Goal: Information Seeking & Learning: Learn about a topic

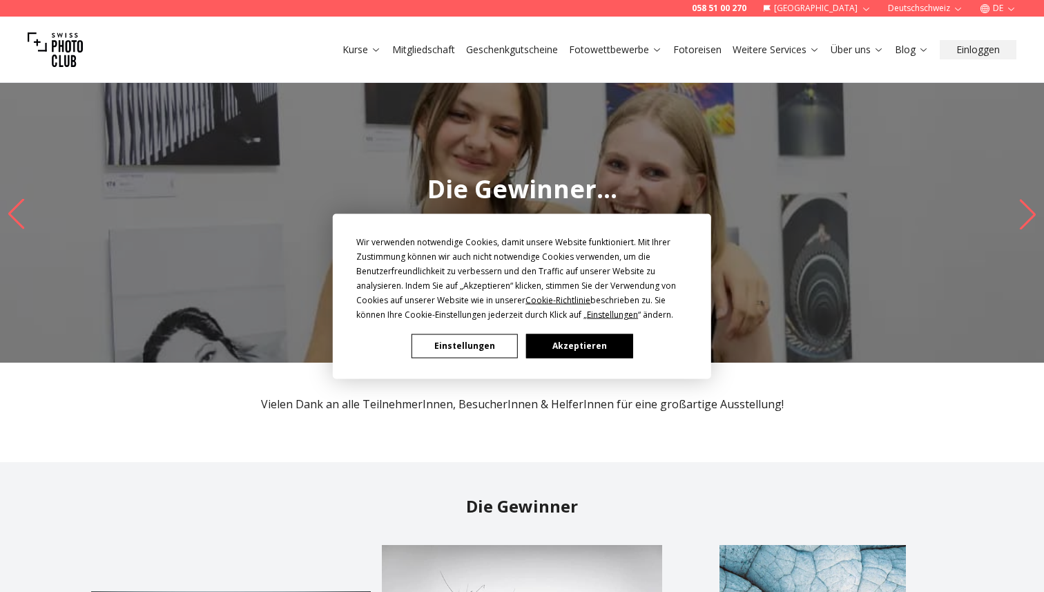
click at [557, 350] on button "Akzeptieren" at bounding box center [579, 346] width 106 height 24
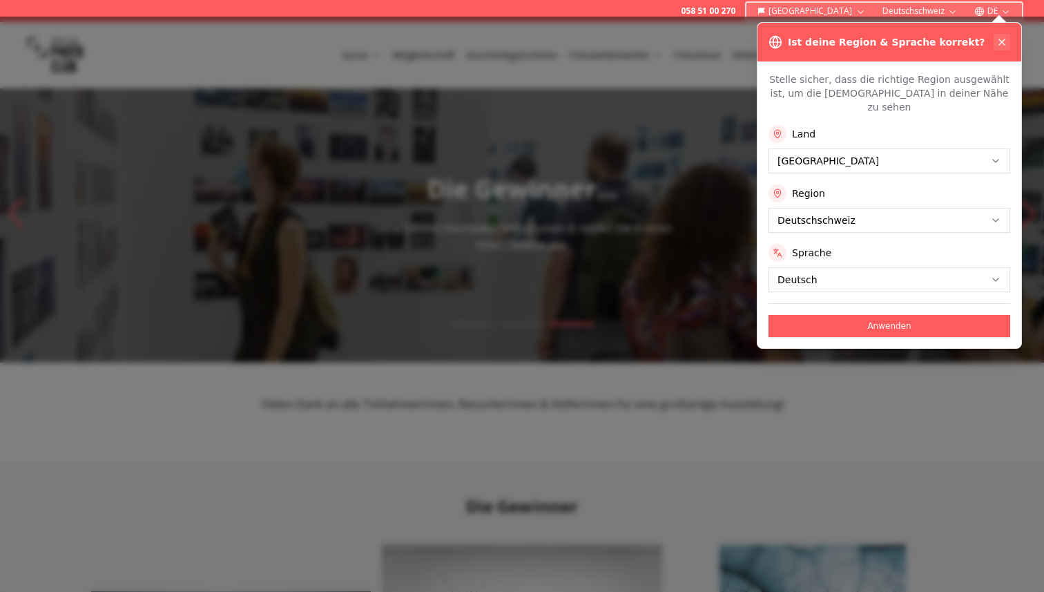
click at [1004, 42] on icon at bounding box center [1002, 42] width 11 height 11
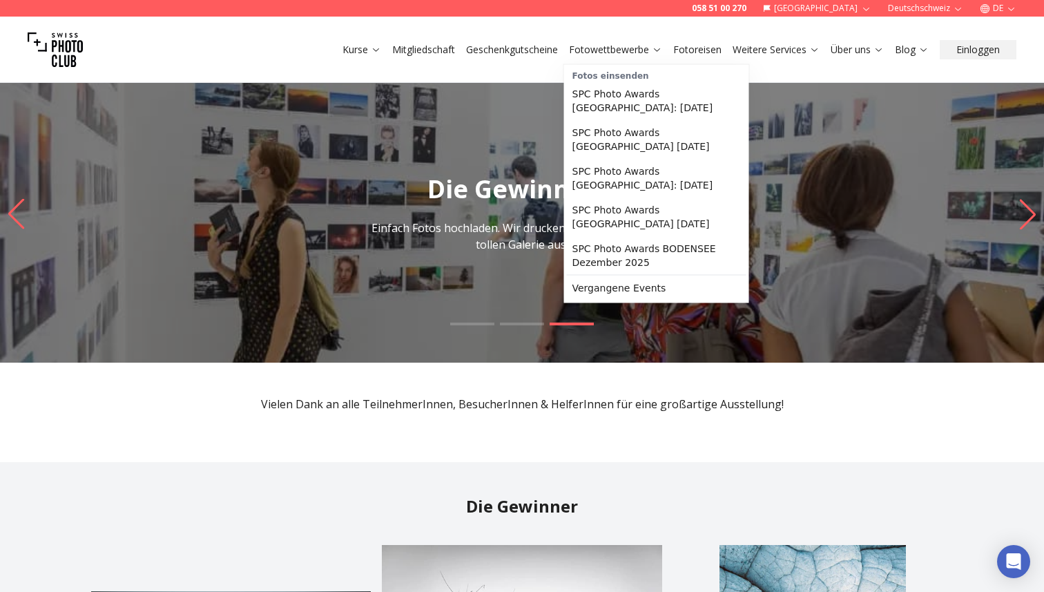
click at [597, 52] on link "Fotowettbewerbe" at bounding box center [615, 50] width 93 height 14
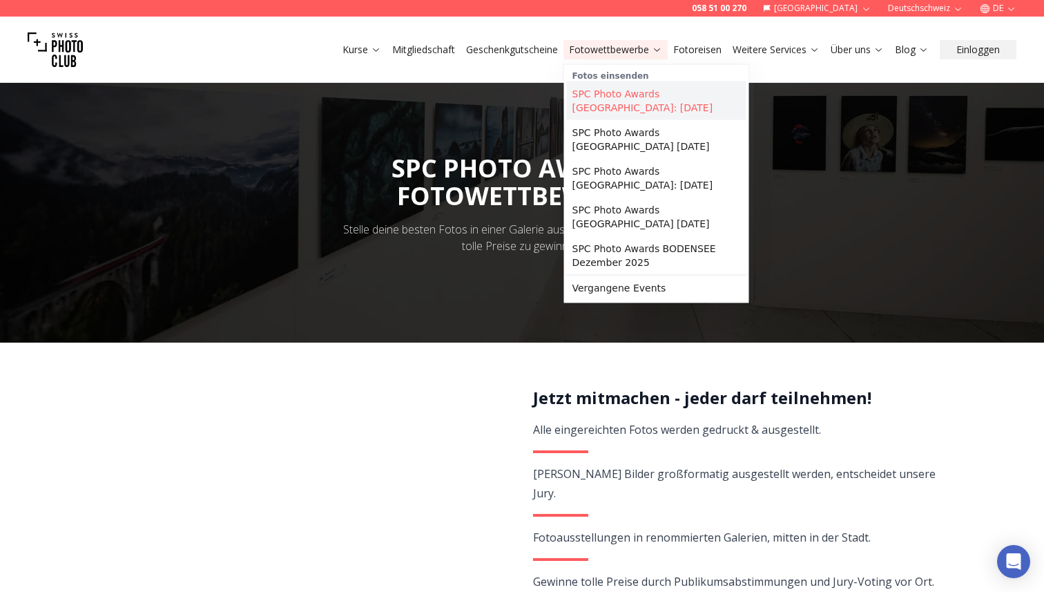
click at [652, 99] on link "SPC Photo Awards [GEOGRAPHIC_DATA]: [DATE]" at bounding box center [657, 101] width 180 height 39
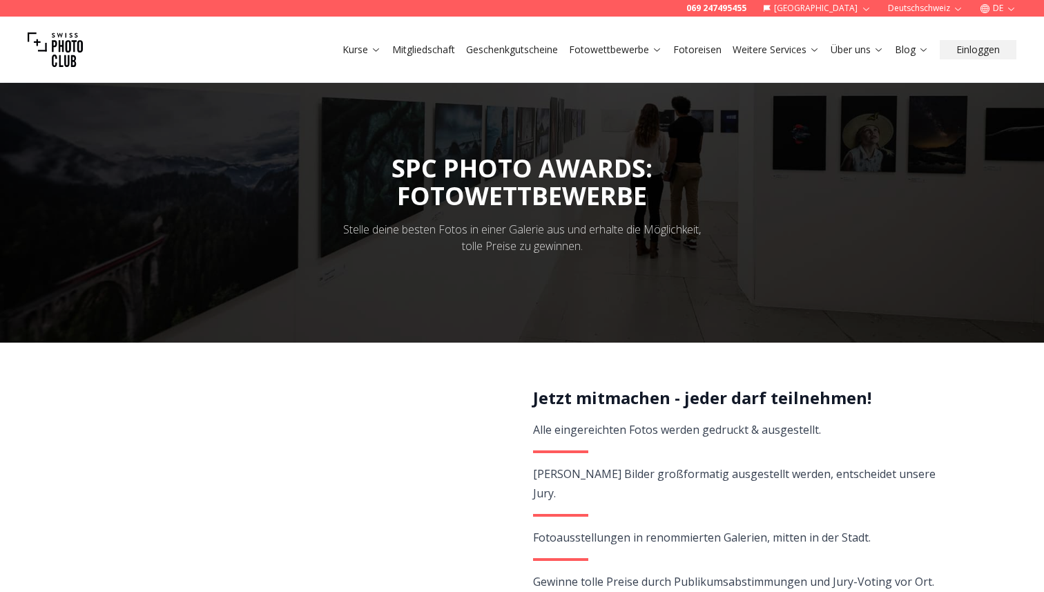
scroll to position [425, 0]
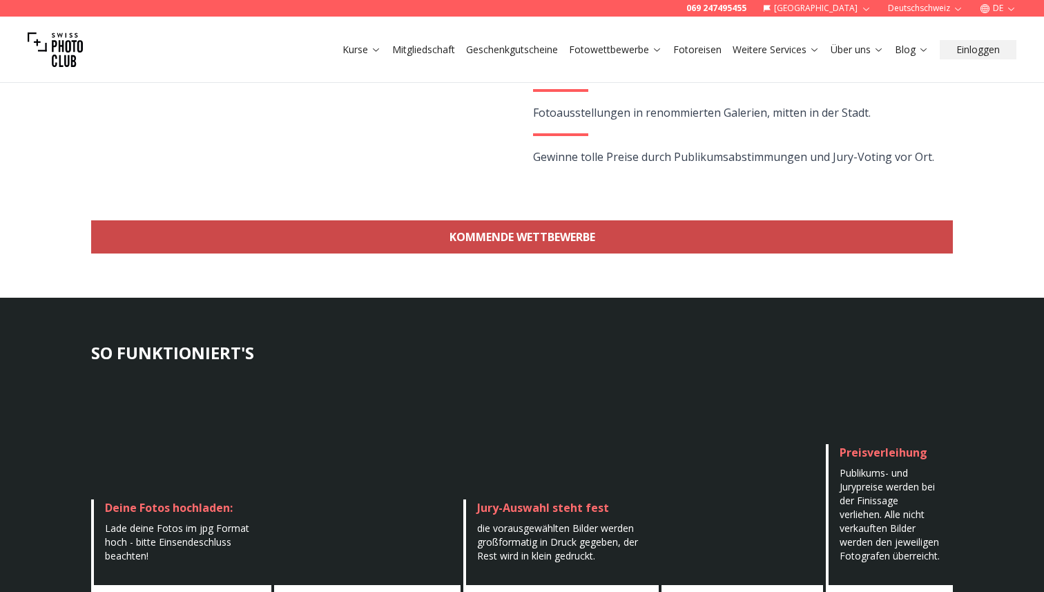
click at [558, 234] on link "KOMMENDE WETTBEWERBE" at bounding box center [522, 236] width 862 height 33
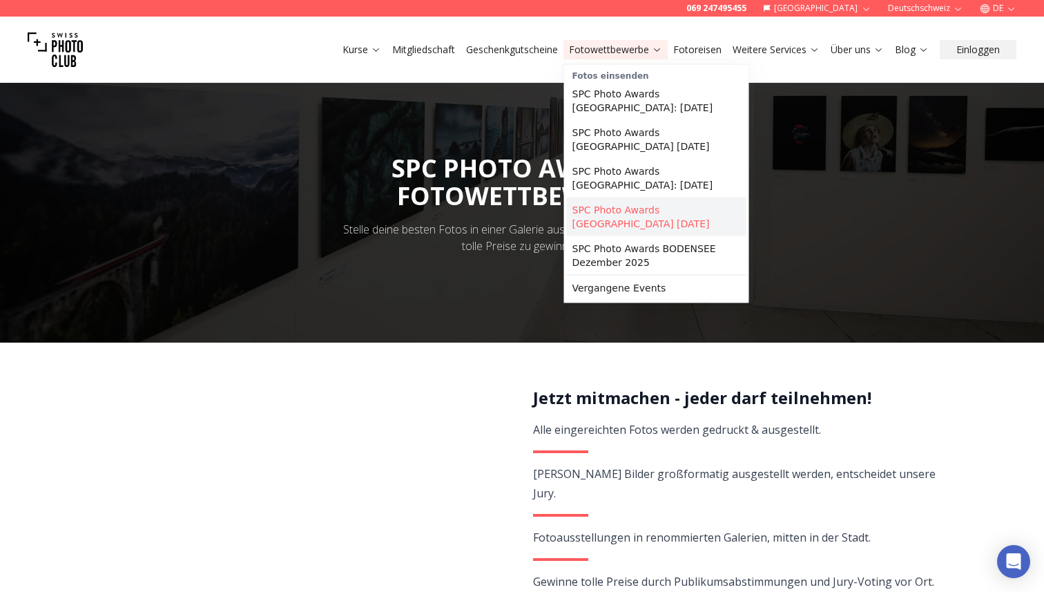
click at [651, 212] on link "SPC Photo Awards [GEOGRAPHIC_DATA] [DATE]" at bounding box center [657, 217] width 180 height 39
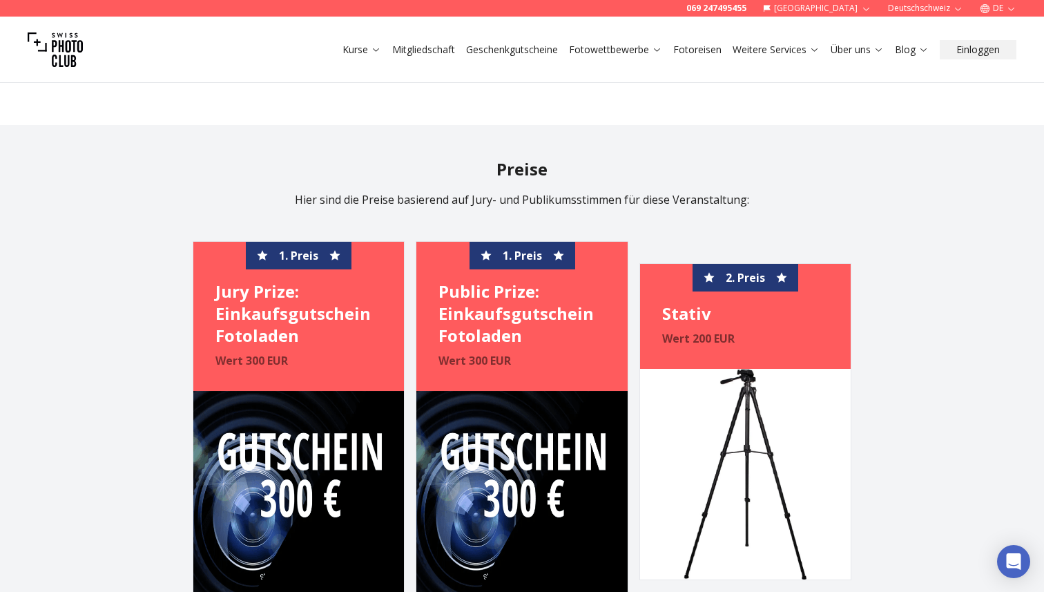
scroll to position [3398, 0]
